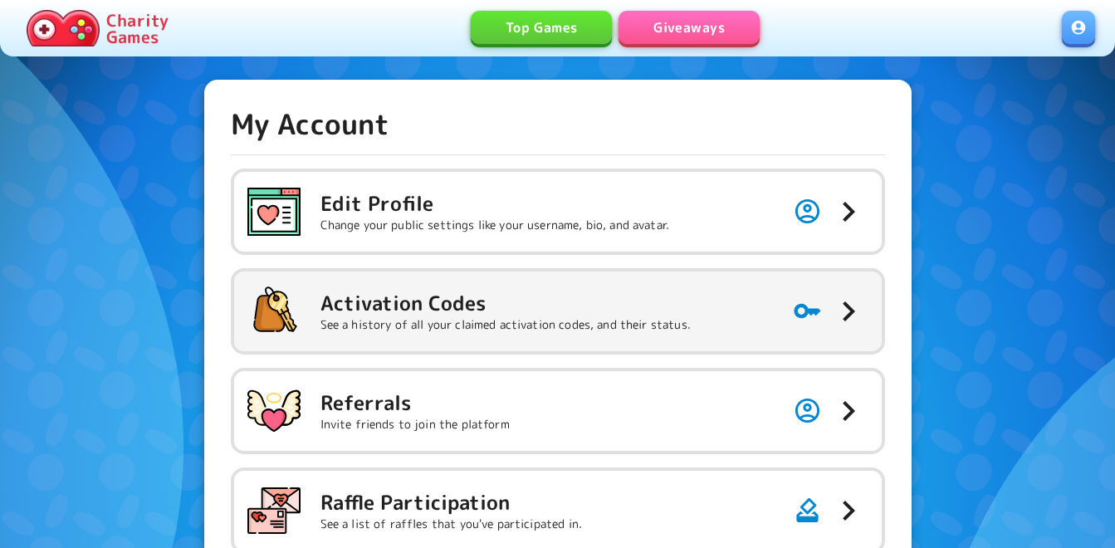
click at [496, 327] on p "See a history of all your claimed activation codes, and their status." at bounding box center [505, 324] width 370 height 17
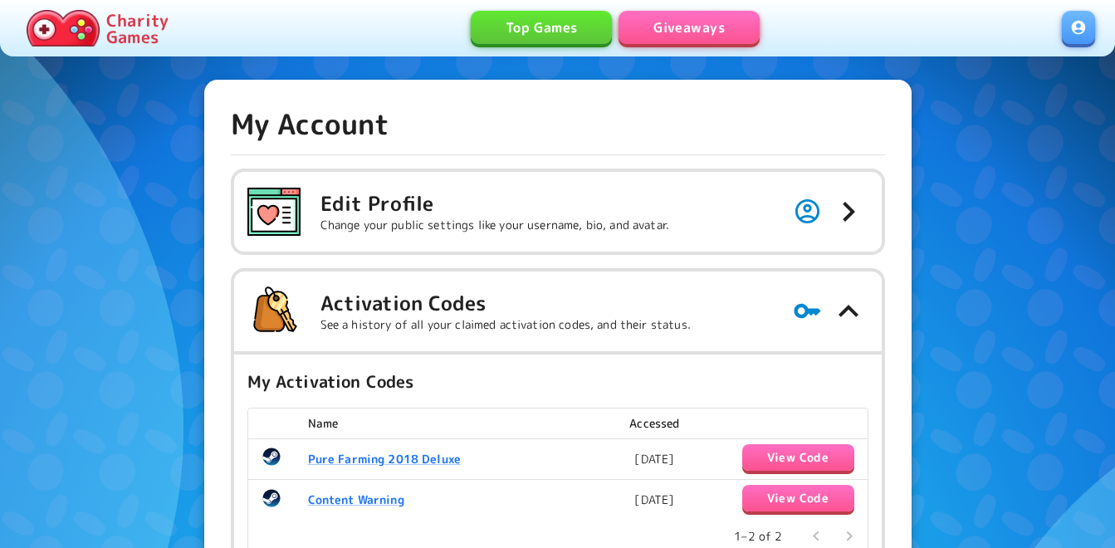
click at [680, 24] on link "Giveaways" at bounding box center [688, 27] width 141 height 33
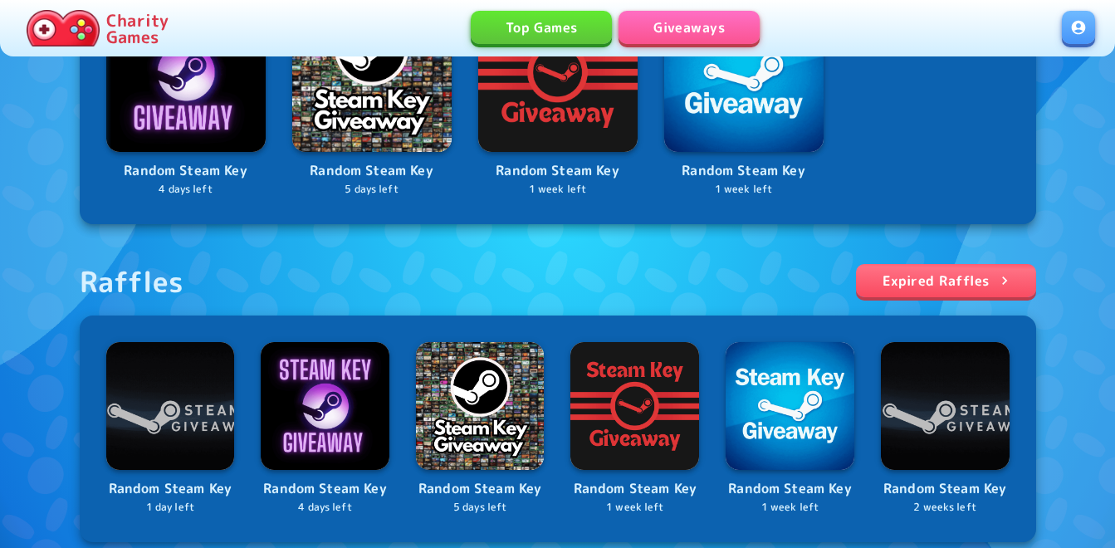
scroll to position [415, 0]
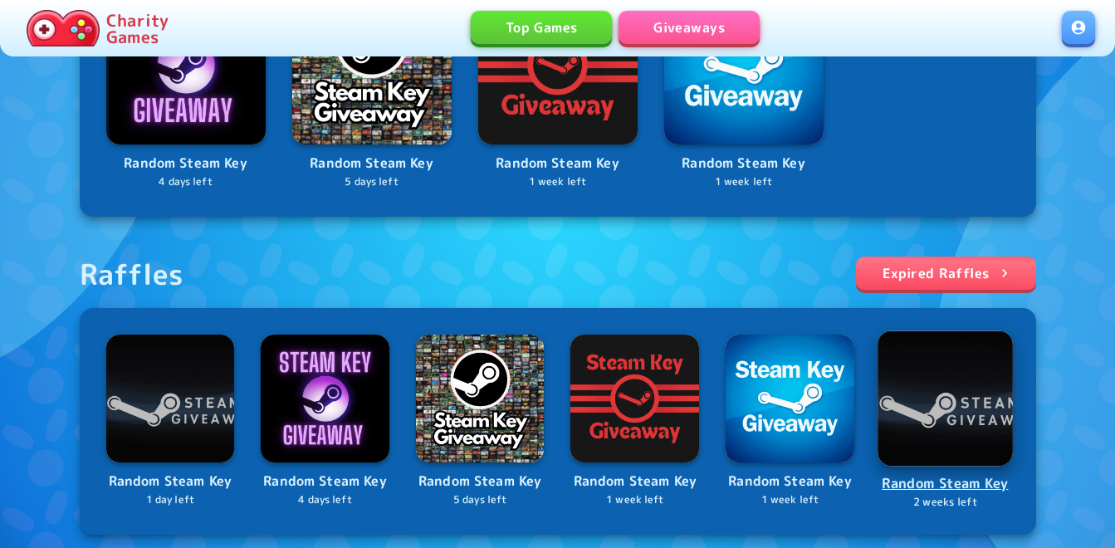
click at [946, 401] on img at bounding box center [944, 397] width 135 height 135
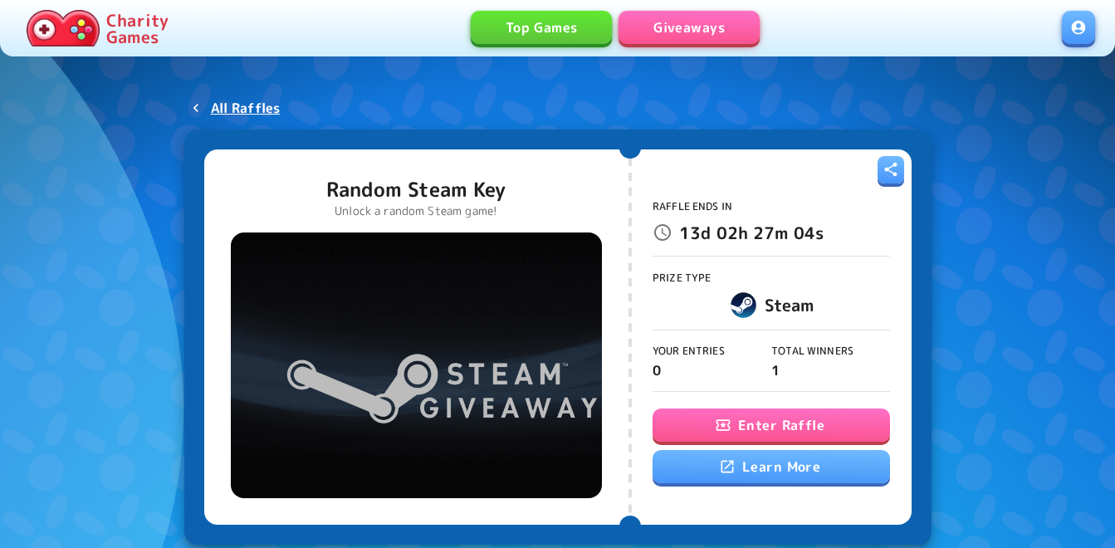
click at [700, 421] on button "Enter Raffle" at bounding box center [771, 424] width 237 height 33
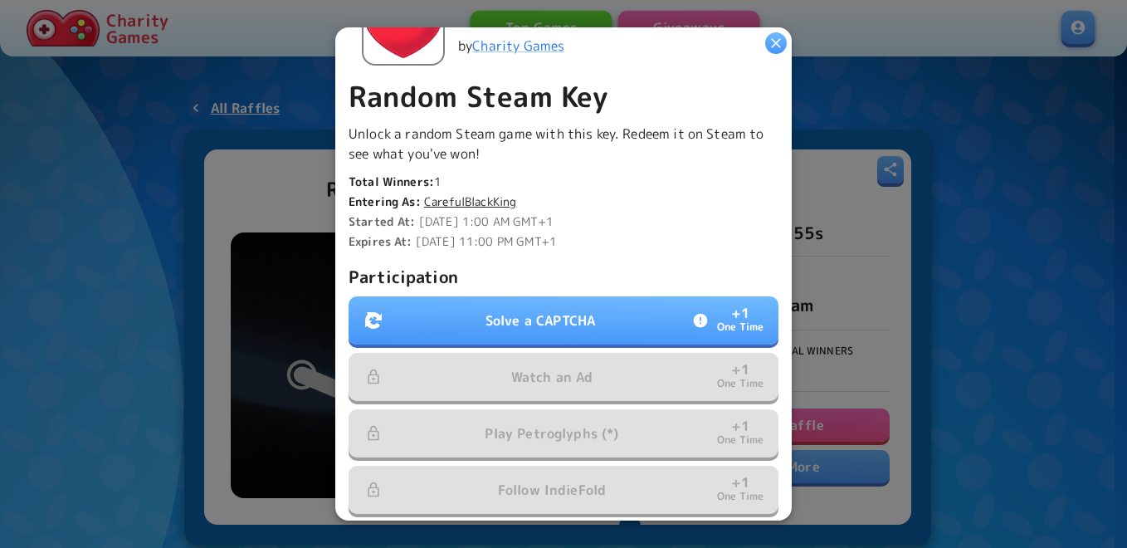
scroll to position [415, 0]
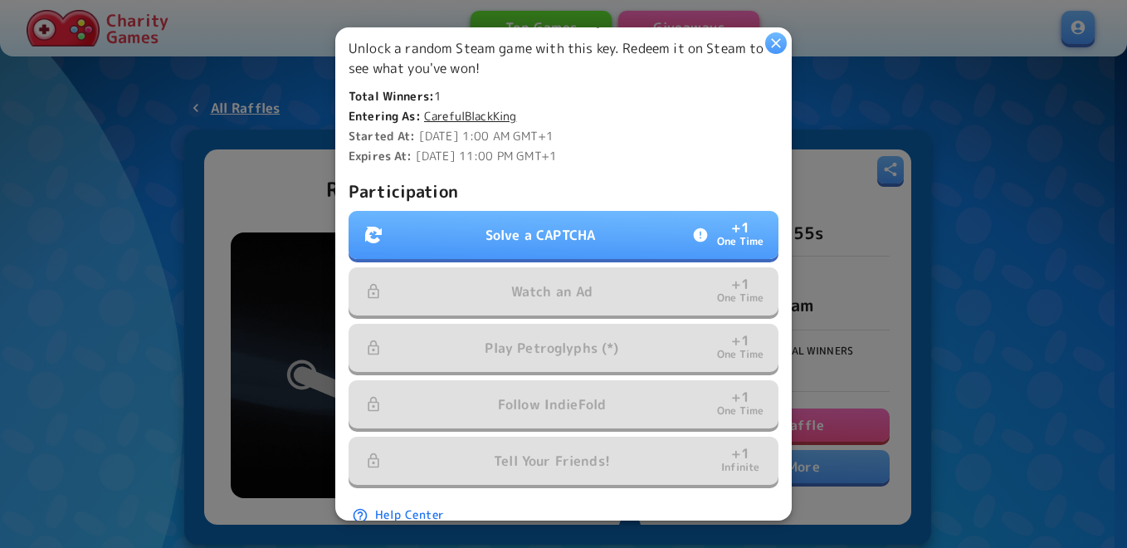
click at [604, 237] on button "Solve a CAPTCHA + 1 One Time" at bounding box center [564, 235] width 430 height 48
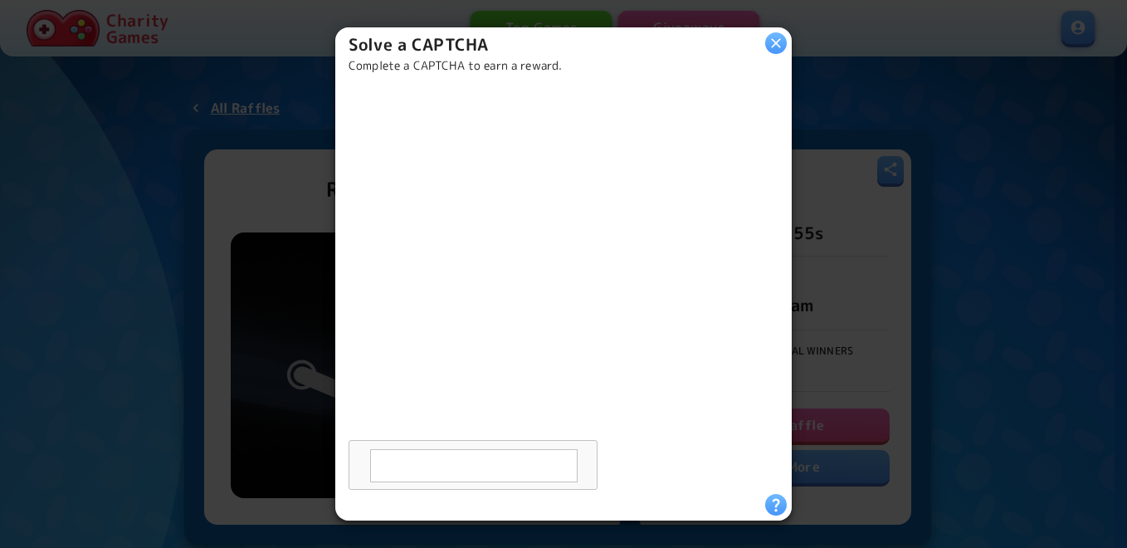
scroll to position [71, 0]
click at [980, 240] on div at bounding box center [563, 274] width 1127 height 548
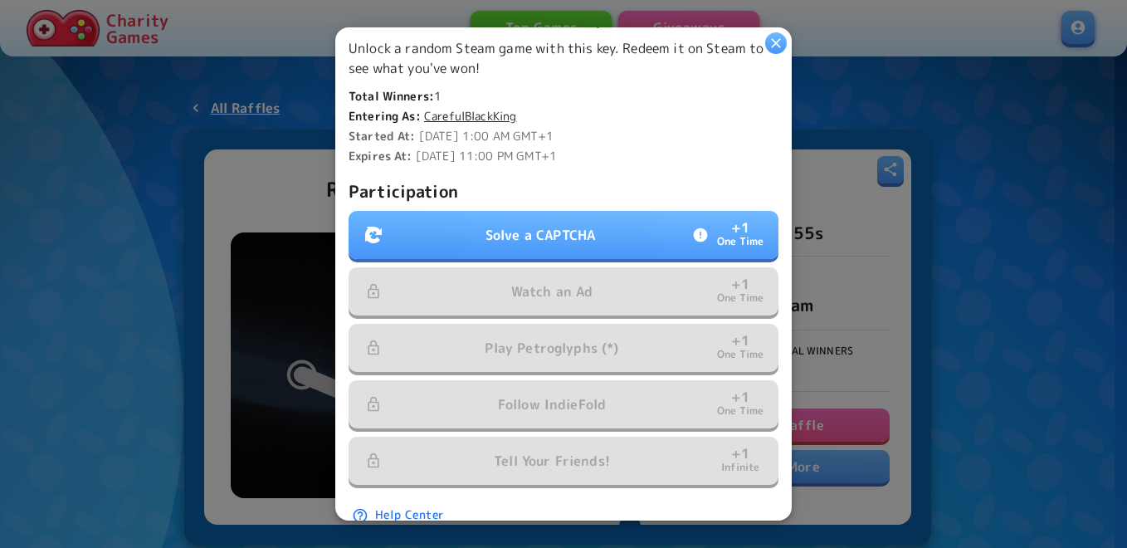
click at [593, 211] on button "Solve a CAPTCHA + 1 One Time" at bounding box center [564, 235] width 430 height 48
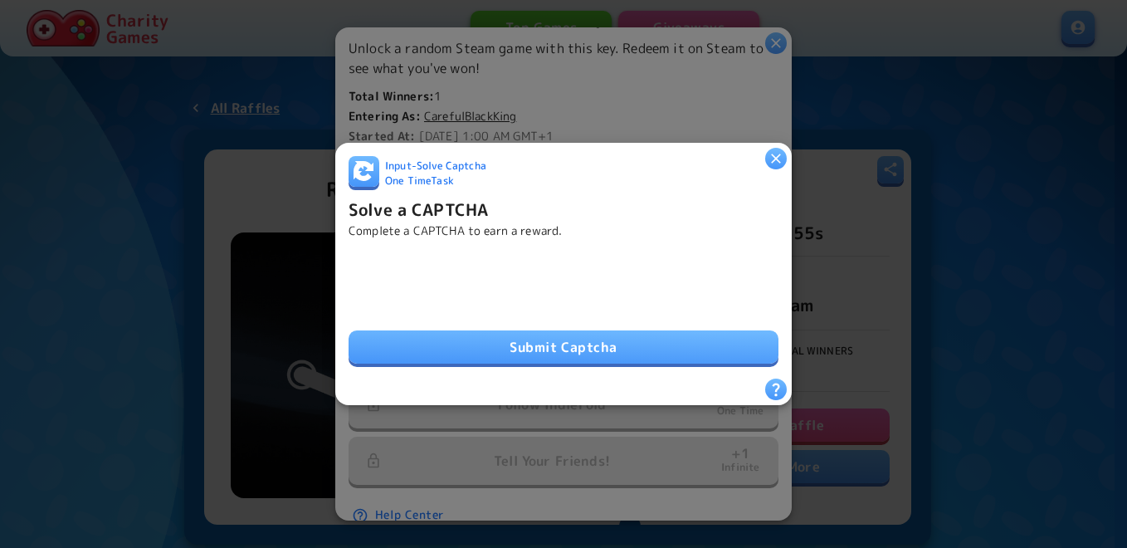
click at [603, 340] on button "Submit Captcha" at bounding box center [564, 346] width 430 height 33
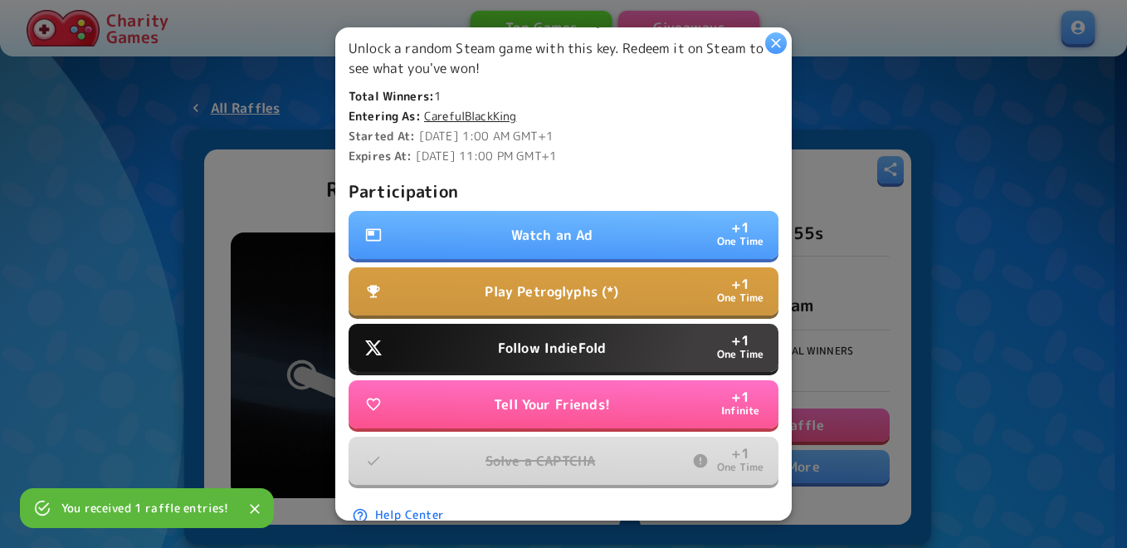
click at [536, 228] on p "Watch an Ad" at bounding box center [552, 235] width 82 height 20
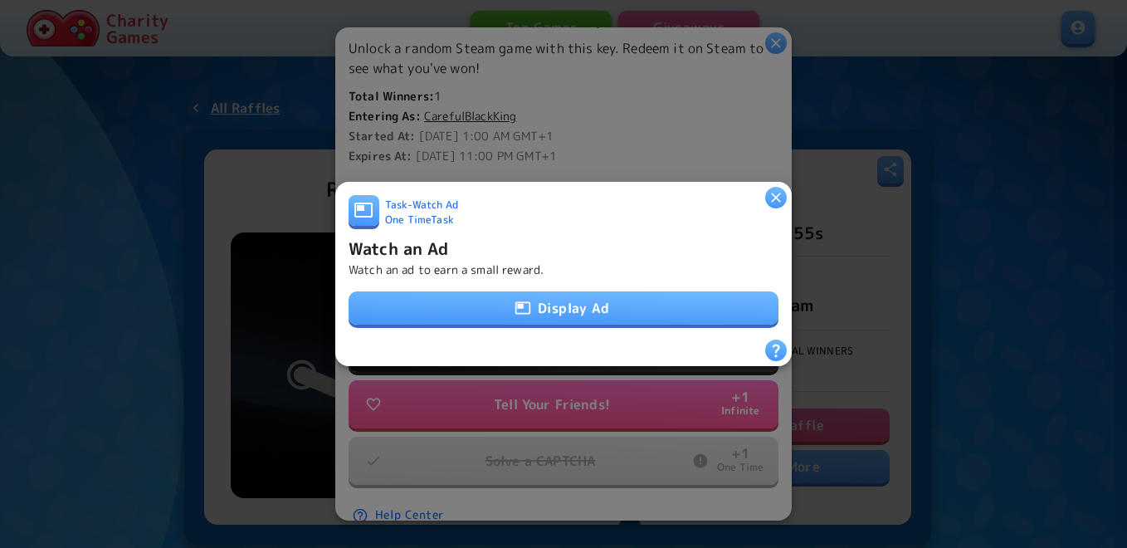
click at [570, 292] on button "Display Ad" at bounding box center [564, 307] width 430 height 33
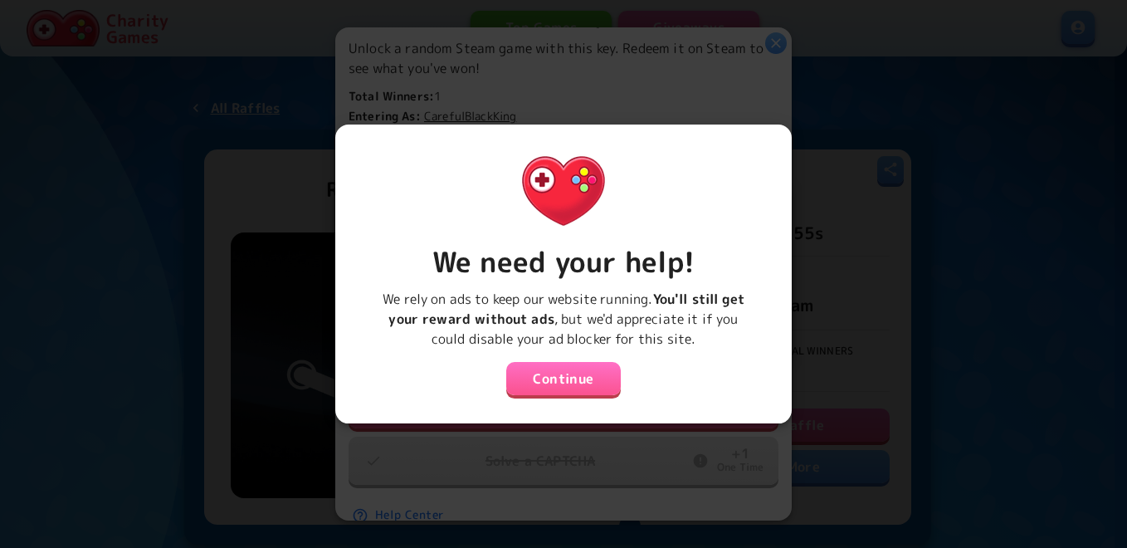
click at [556, 373] on button "Continue" at bounding box center [563, 378] width 115 height 33
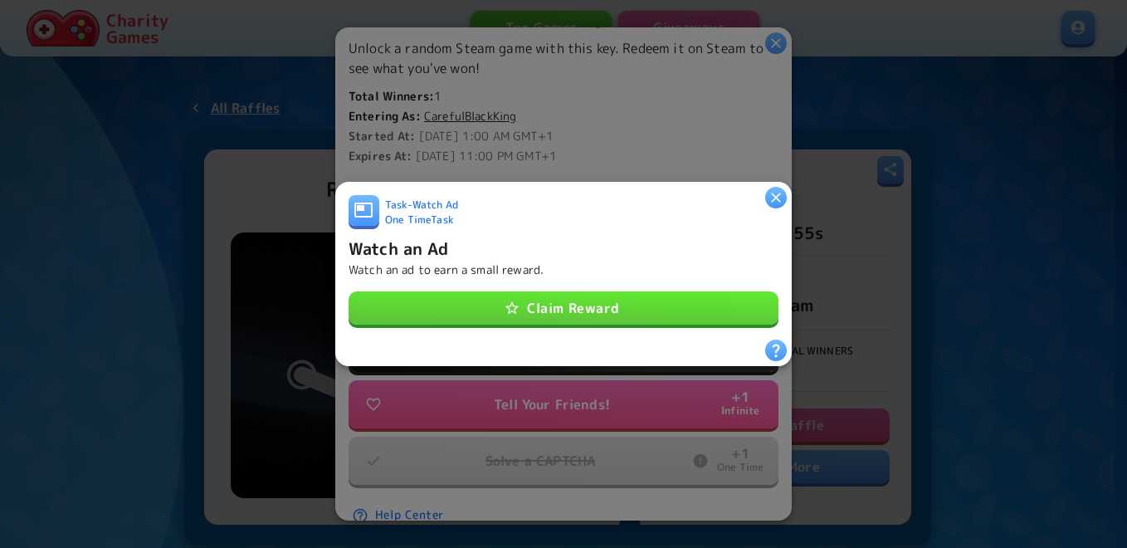
click at [565, 313] on button "Claim Reward" at bounding box center [564, 307] width 430 height 33
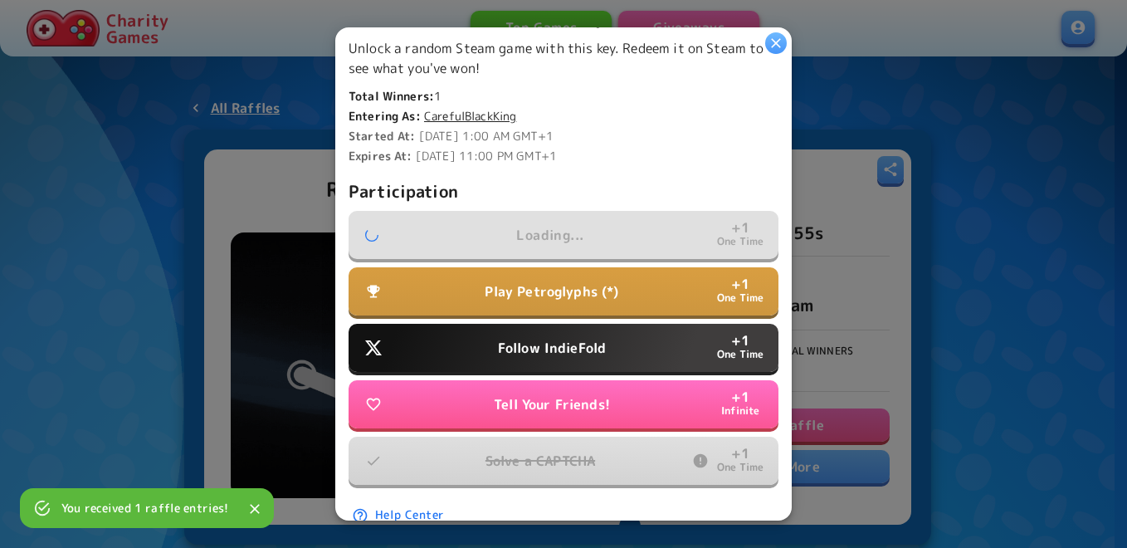
click at [572, 338] on p "Follow IndieFold" at bounding box center [552, 348] width 108 height 20
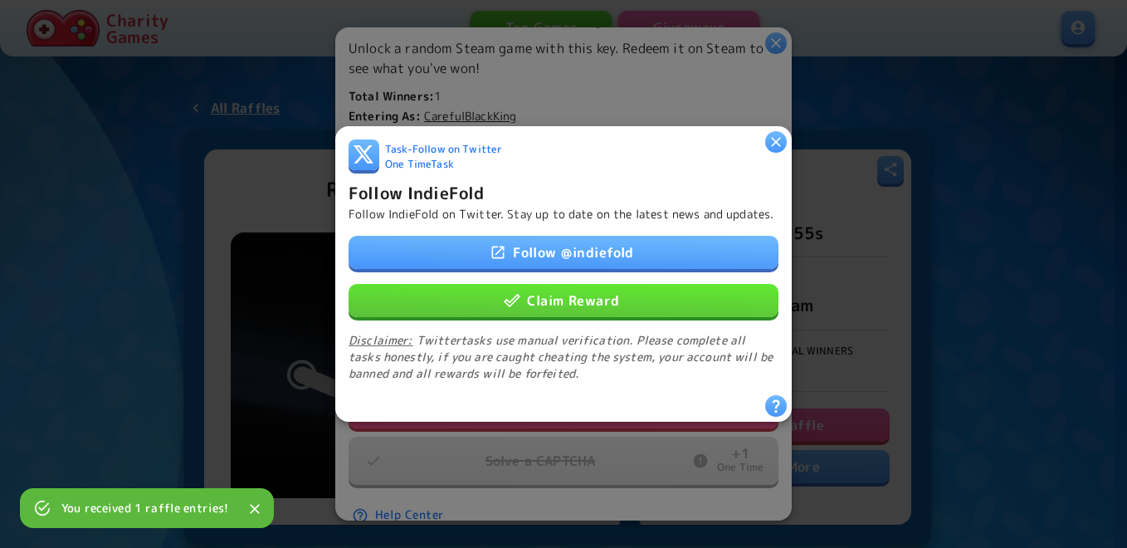
click at [585, 305] on button "Claim Reward" at bounding box center [564, 300] width 430 height 33
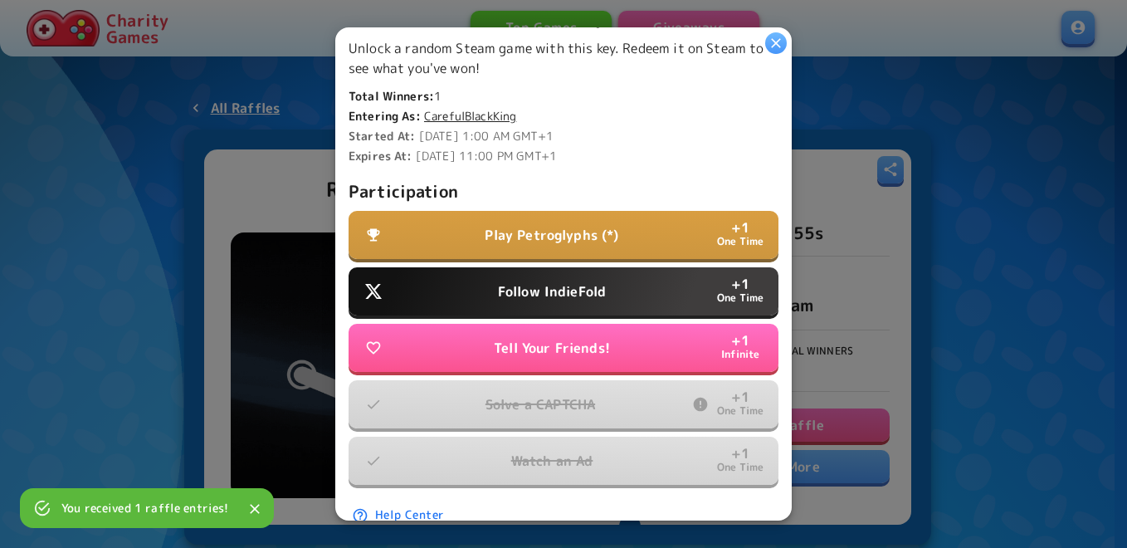
click at [583, 293] on p "Follow IndieFold" at bounding box center [552, 291] width 108 height 20
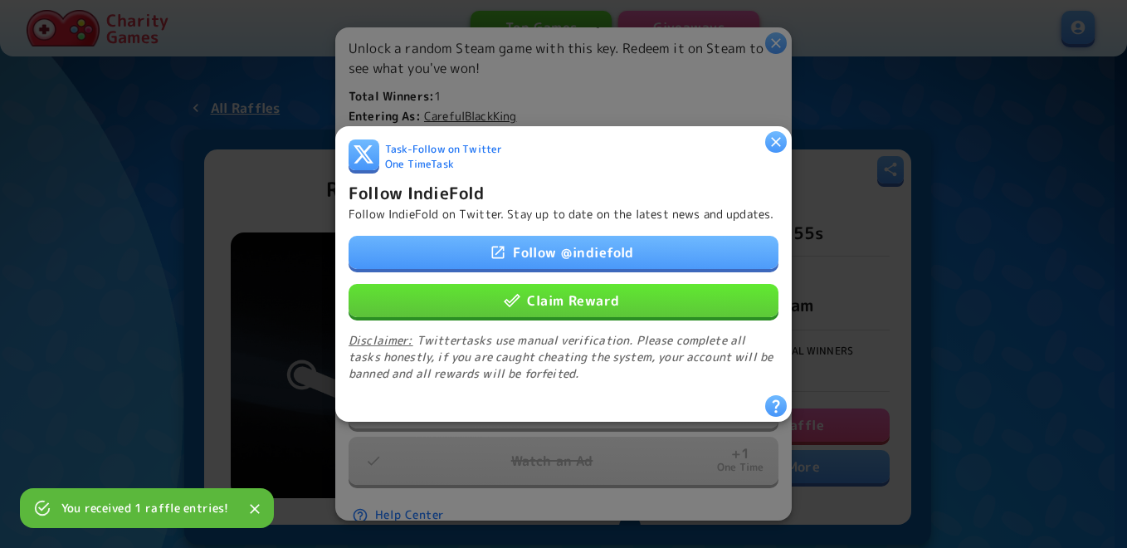
click at [590, 314] on button "Claim Reward" at bounding box center [564, 300] width 430 height 33
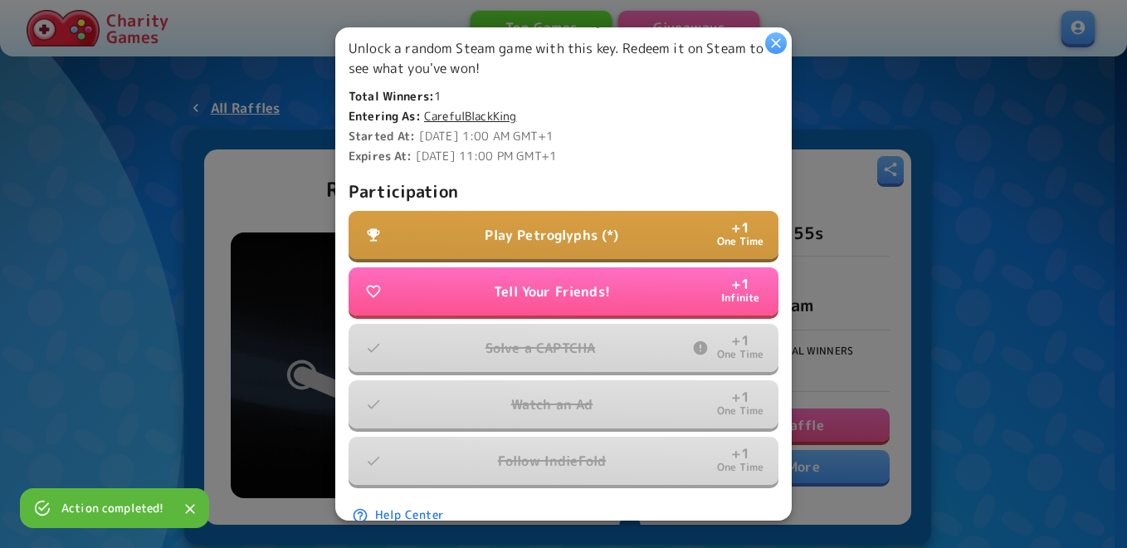
click at [610, 229] on p "Play Petroglyphs (*)" at bounding box center [552, 235] width 134 height 20
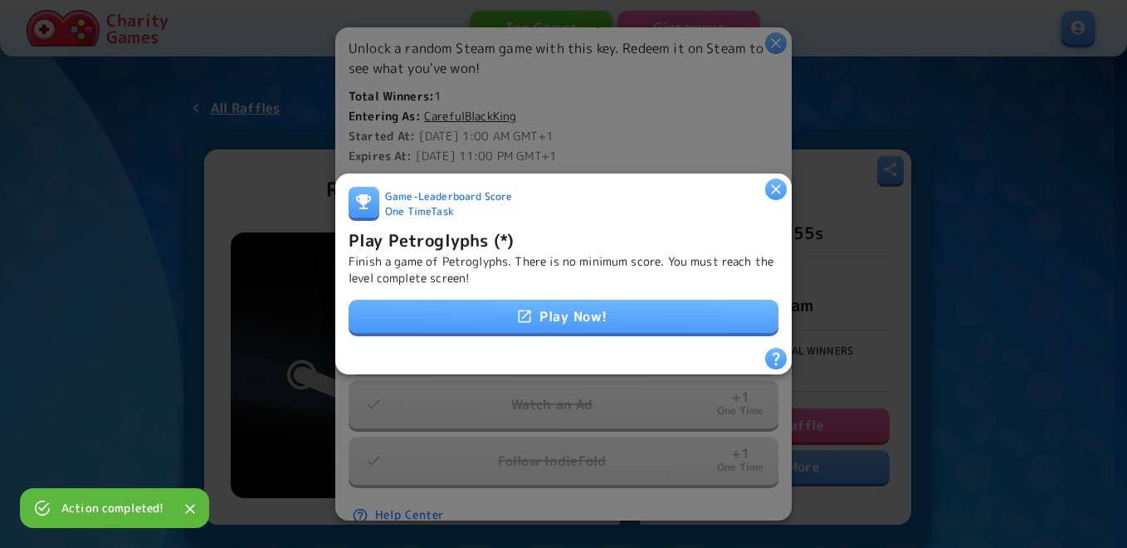
click at [593, 301] on link "Play Now!" at bounding box center [564, 316] width 430 height 33
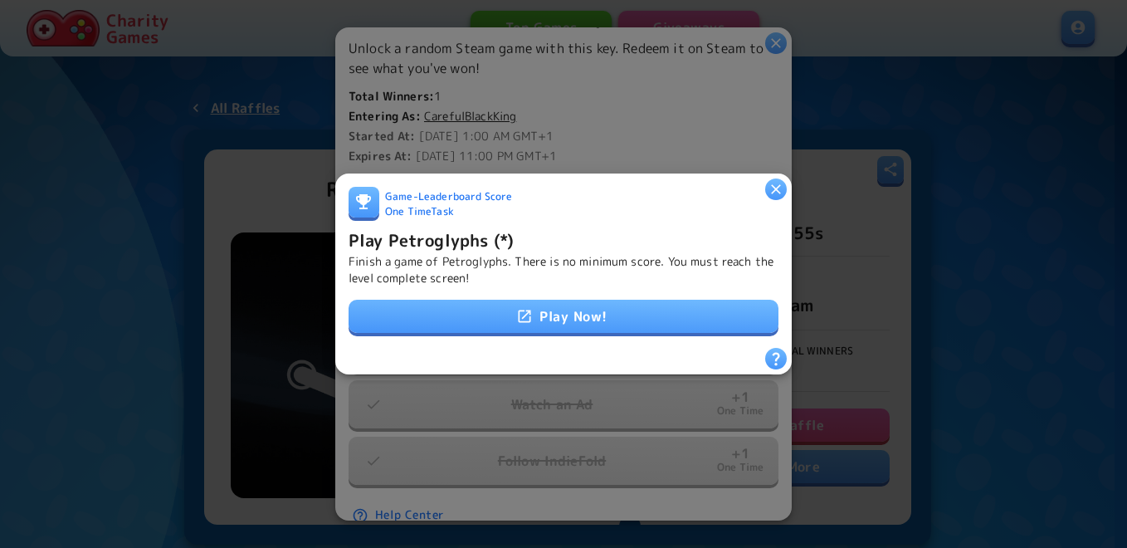
click at [554, 291] on div "Game - Leaderboard Score One Time Task Play Petroglyphs (*) Finish a game of Pe…" at bounding box center [564, 267] width 430 height 161
click at [557, 315] on link "Play Now!" at bounding box center [564, 316] width 430 height 33
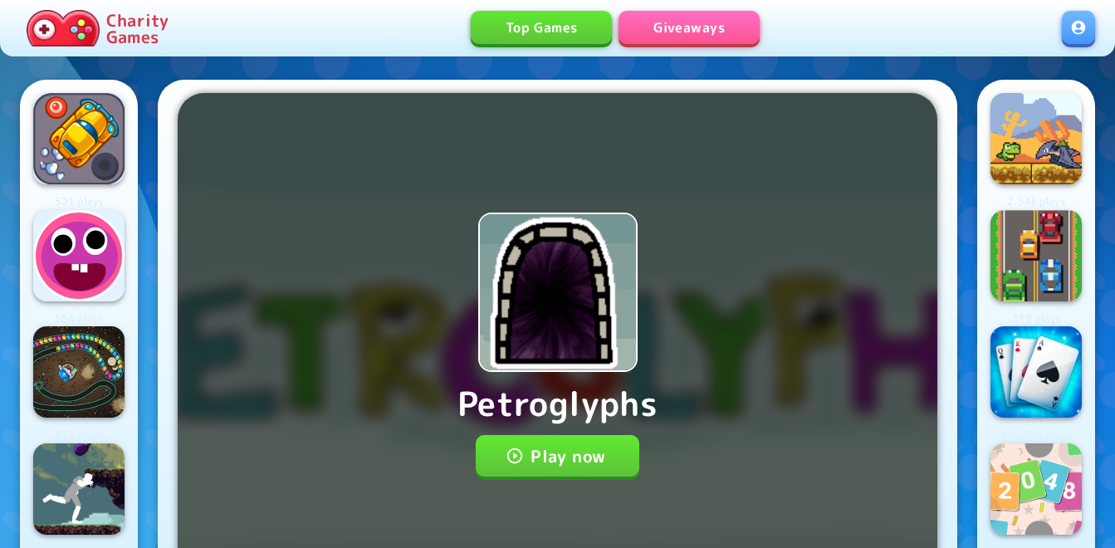
click at [591, 303] on img at bounding box center [558, 292] width 156 height 156
click at [587, 452] on button "Play now" at bounding box center [558, 456] width 164 height 42
click at [547, 446] on button "Play now" at bounding box center [558, 456] width 164 height 42
